Goal: Information Seeking & Learning: Learn about a topic

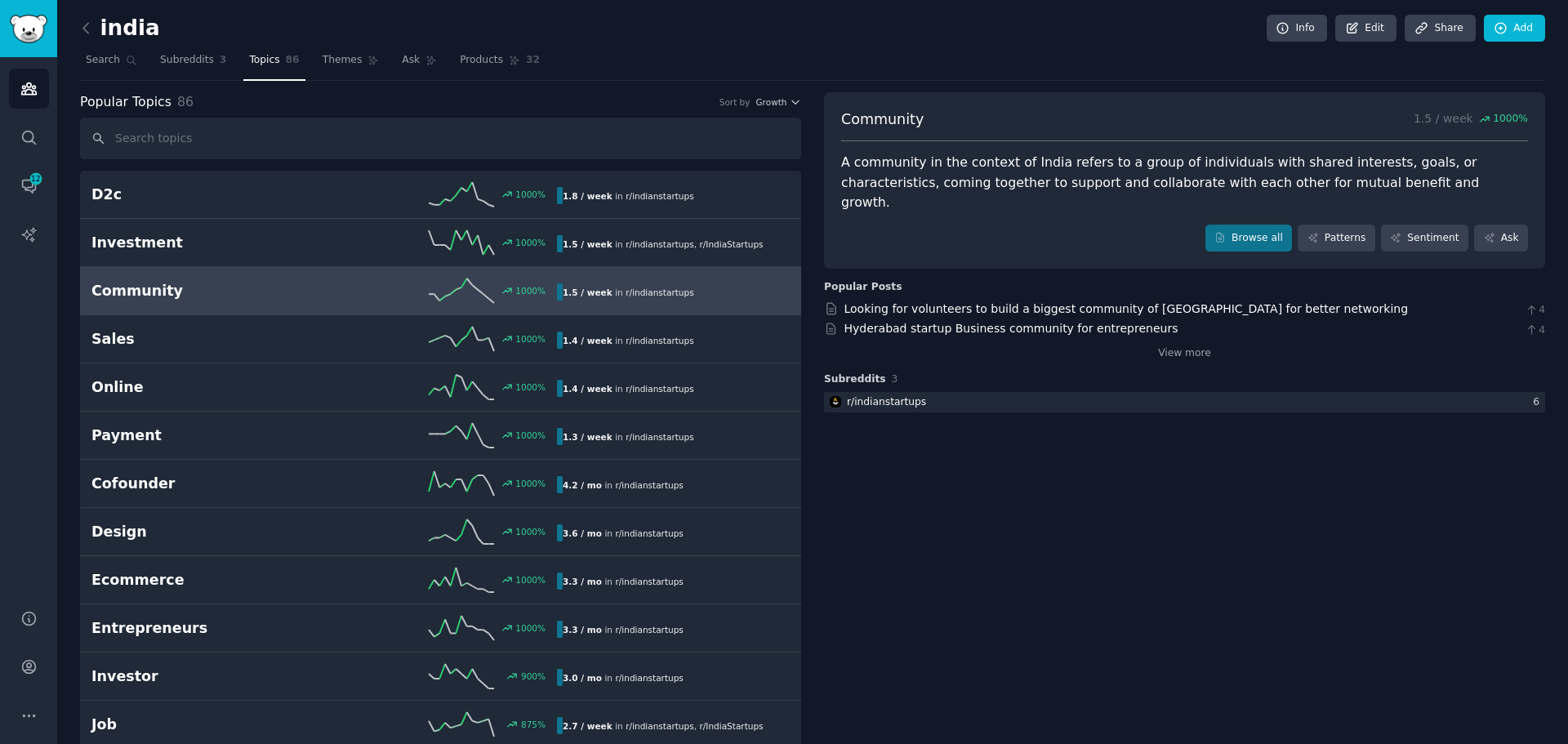
click at [214, 343] on h2 "Sales" at bounding box center [207, 339] width 232 height 21
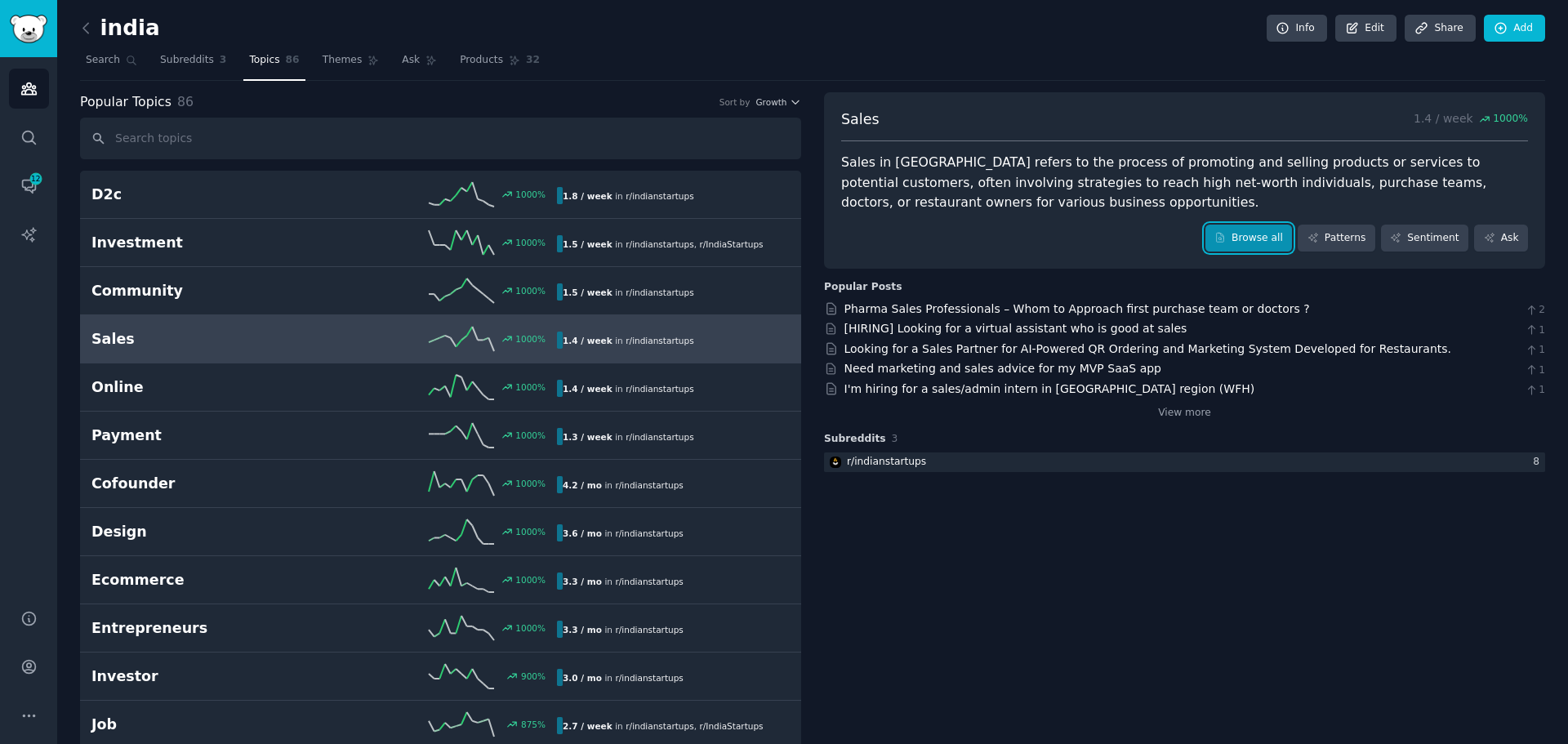
click at [1238, 232] on link "Browse all" at bounding box center [1249, 238] width 87 height 28
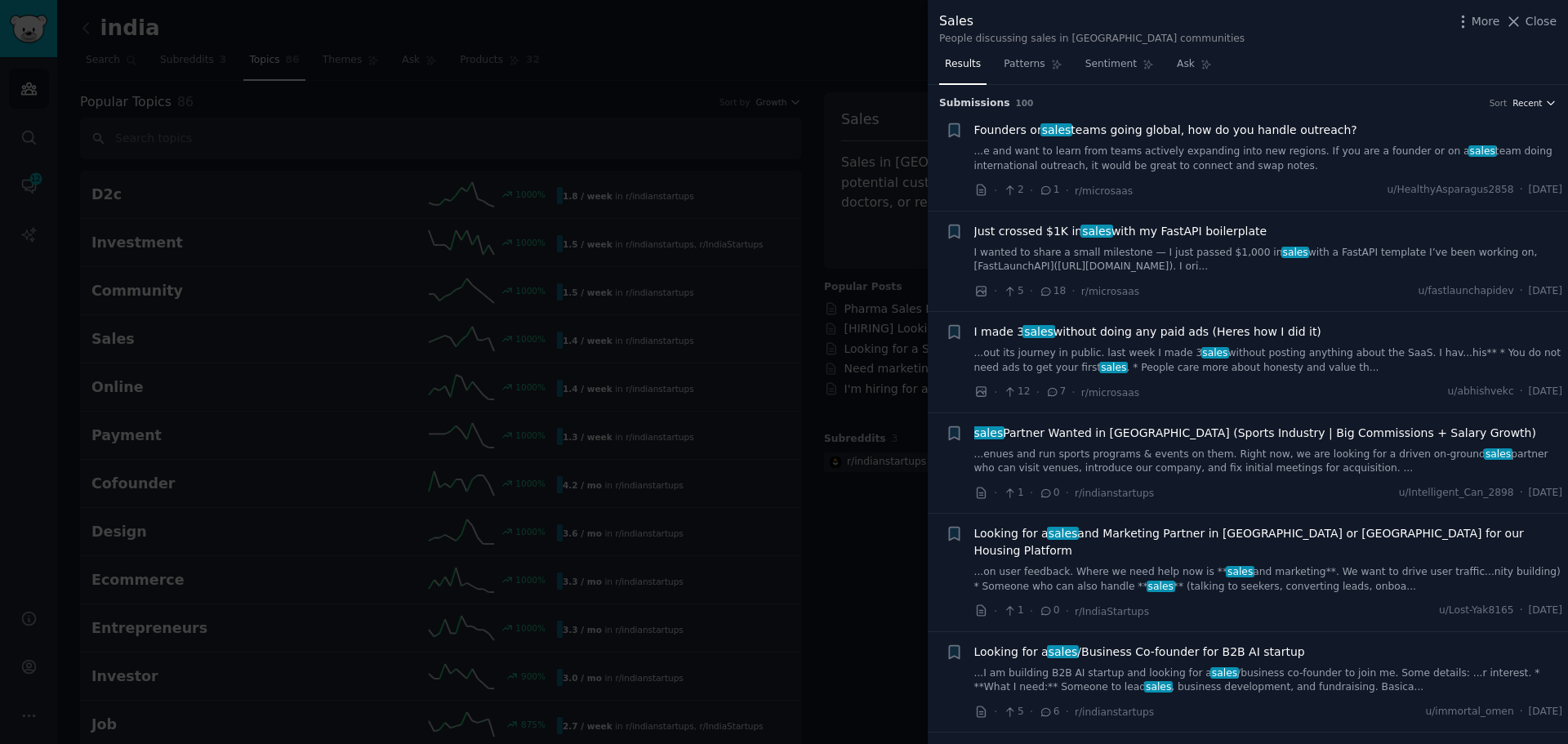
click at [1528, 106] on span "Recent" at bounding box center [1527, 102] width 30 height 12
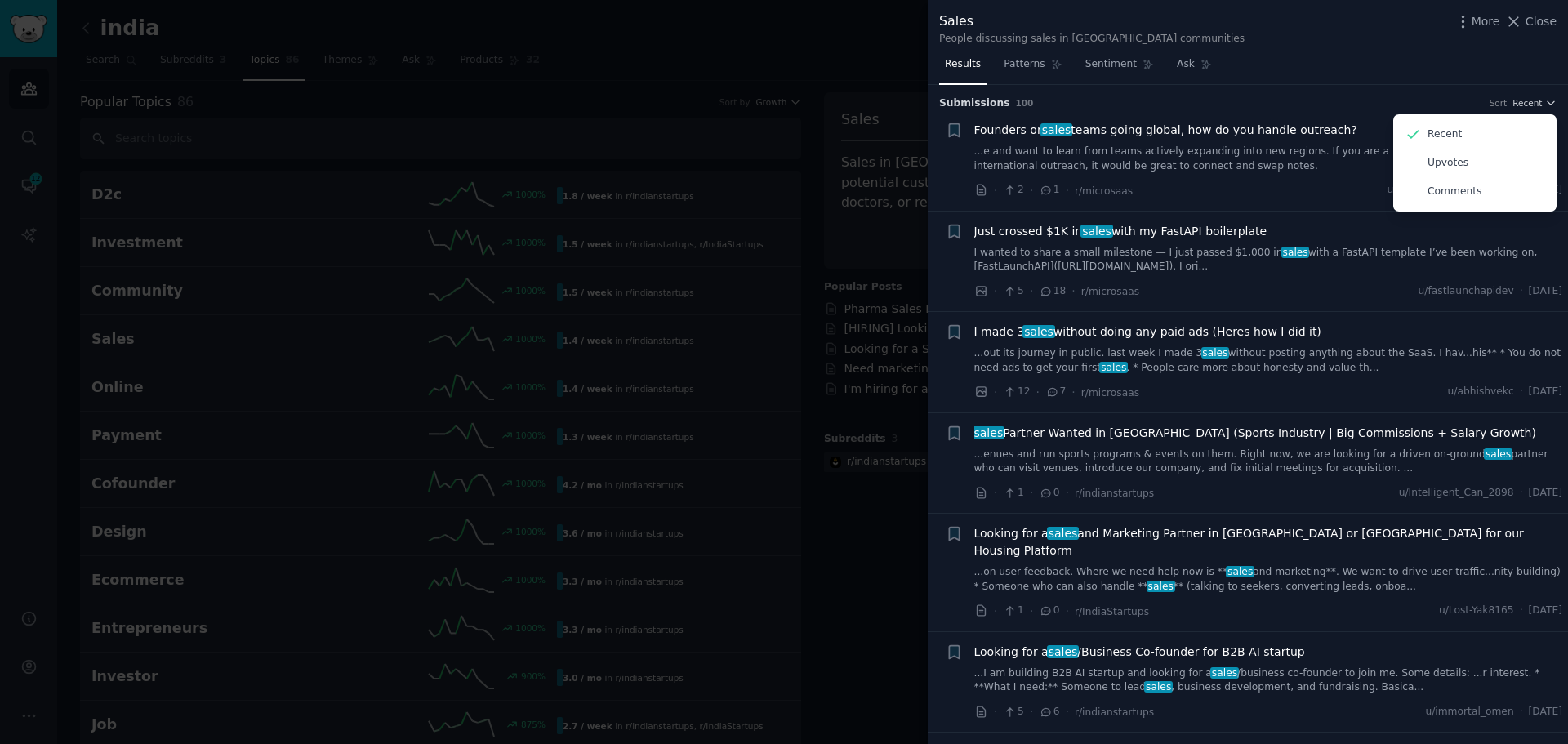
click at [1457, 92] on div "Submission s 100 Sort Recent Recent Upvotes Comments" at bounding box center [1248, 98] width 617 height 26
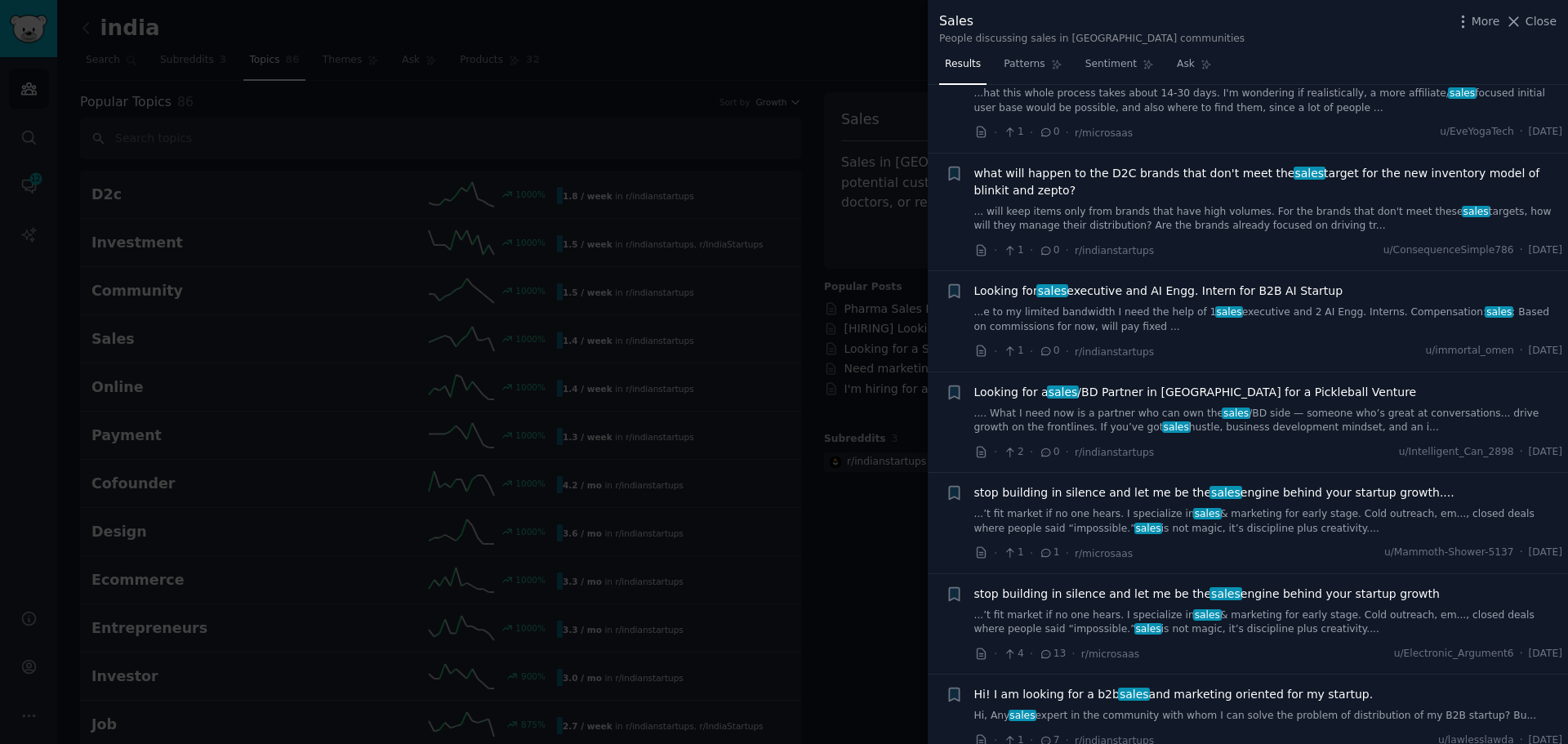
scroll to position [735, 0]
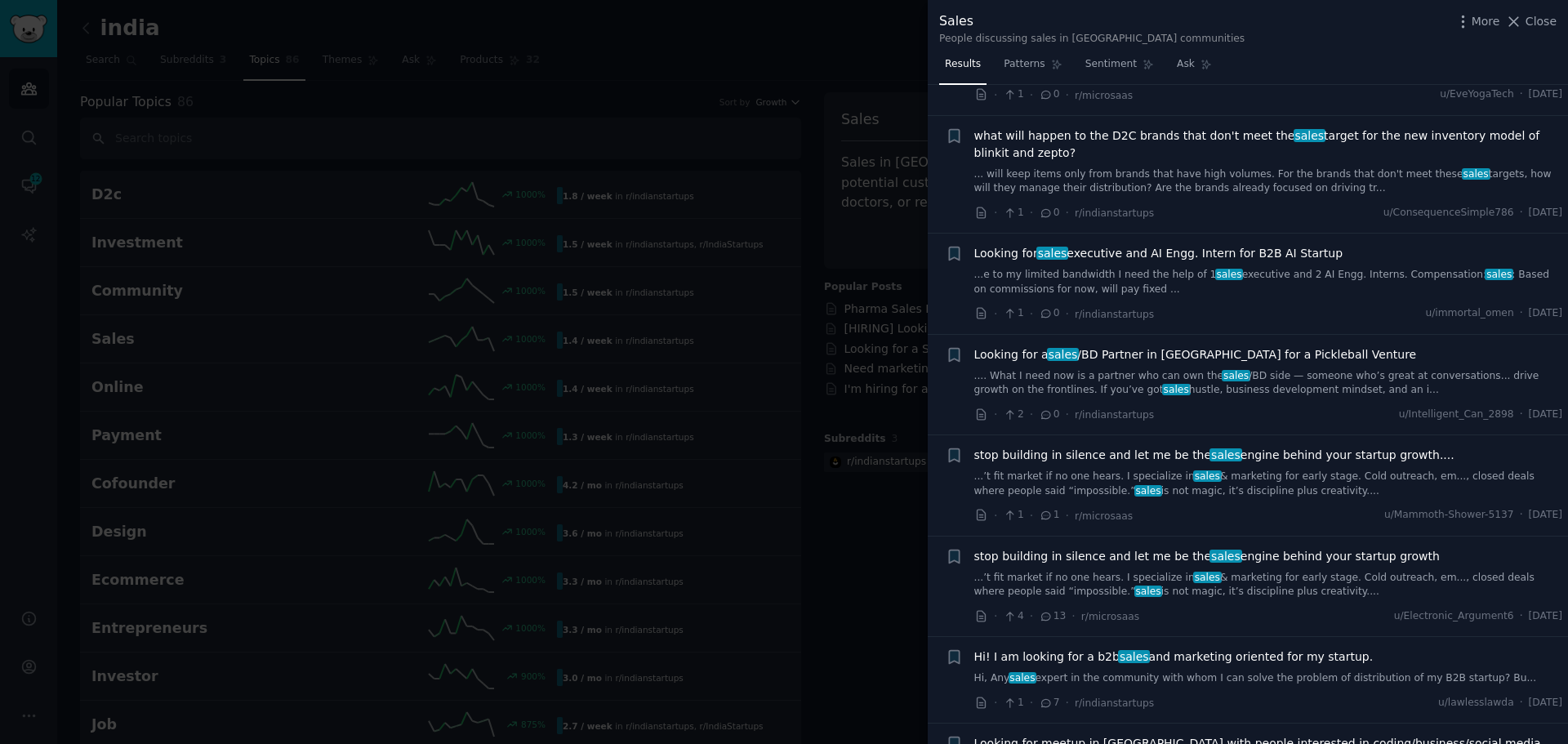
click at [1116, 447] on span "stop building in silence and let me be the sales engine behind your startup gro…" at bounding box center [1214, 455] width 480 height 17
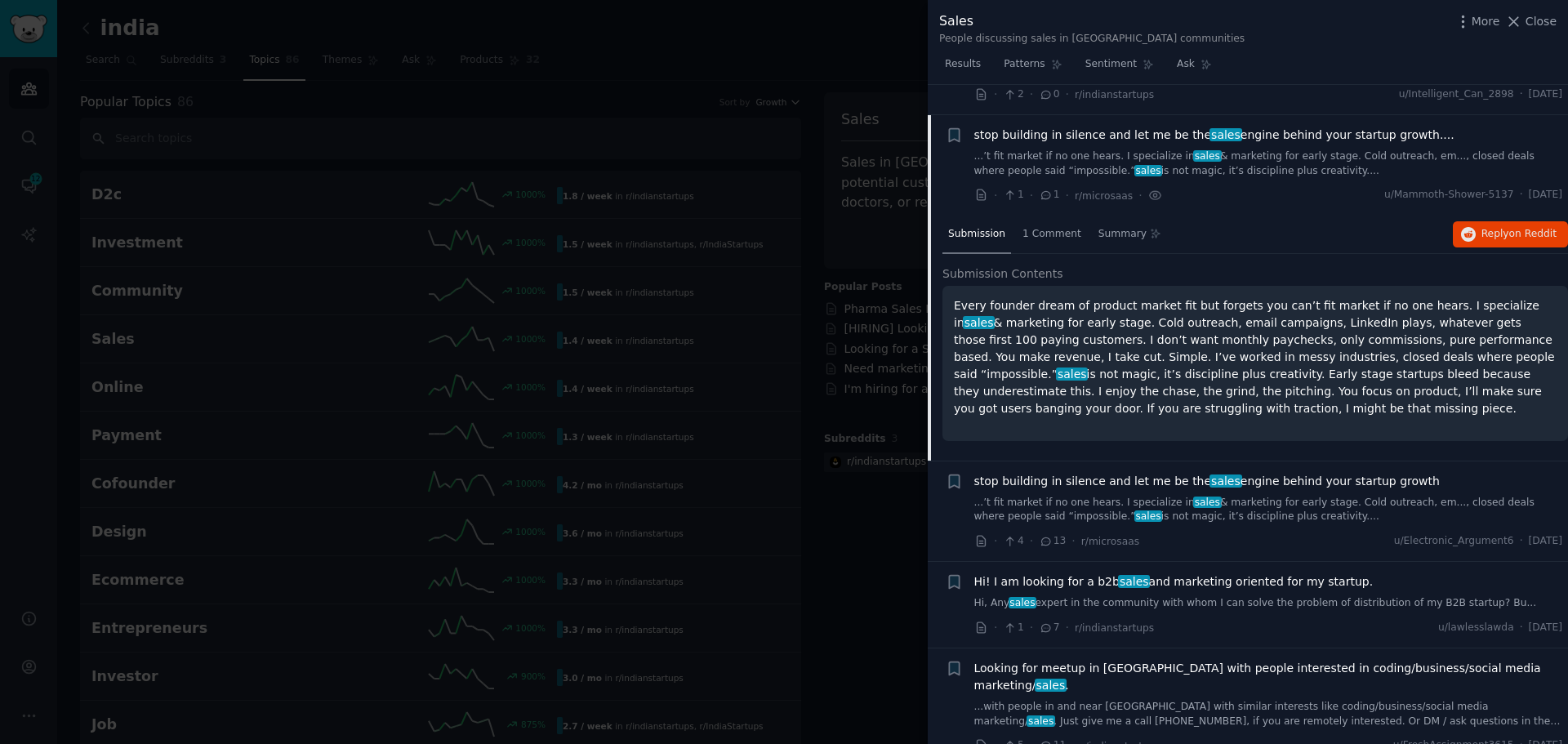
scroll to position [1070, 0]
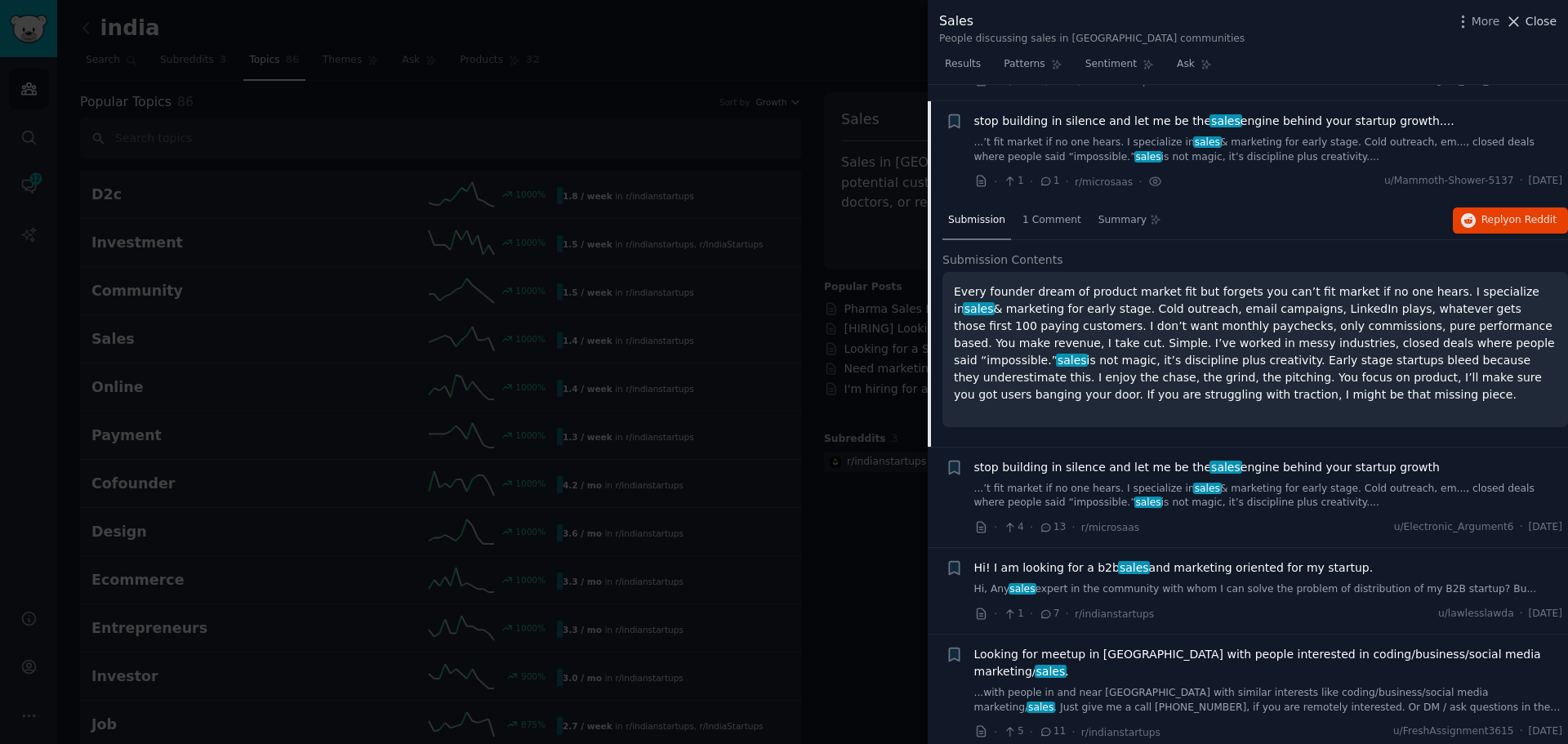
click at [1520, 13] on icon at bounding box center [1513, 22] width 17 height 17
